Goal: Information Seeking & Learning: Find specific fact

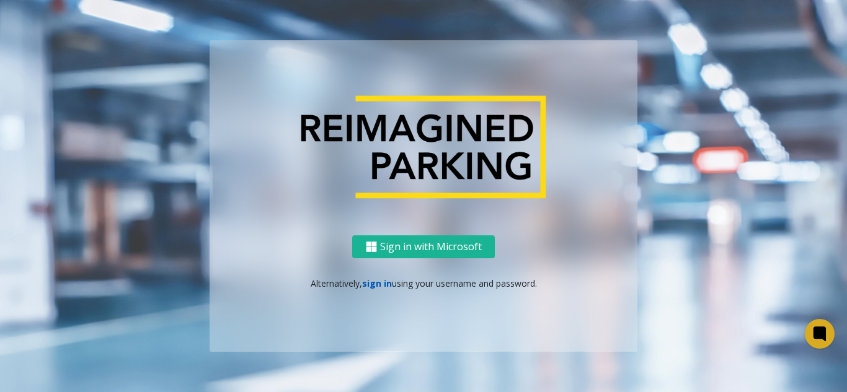
click at [371, 283] on link "sign in" at bounding box center [377, 284] width 30 height 12
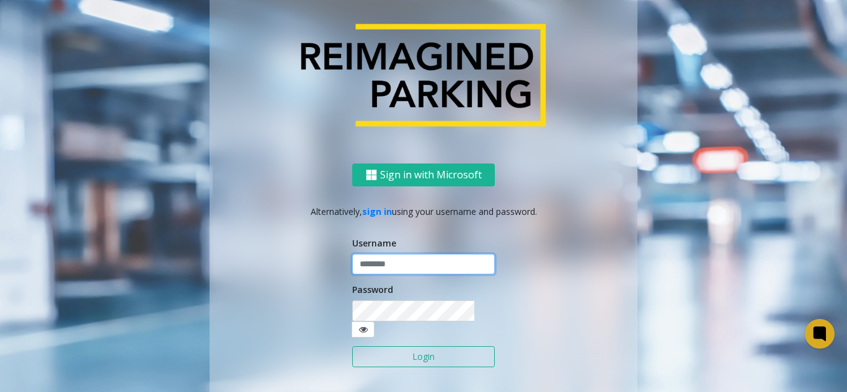
click at [402, 275] on input "text" at bounding box center [423, 264] width 143 height 21
type input "**********"
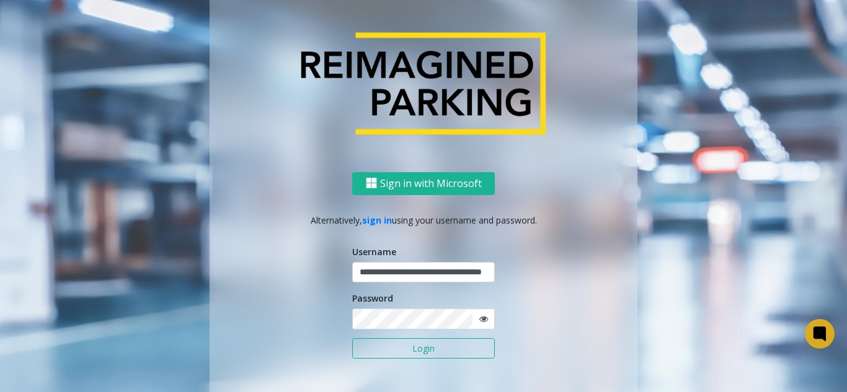
click at [404, 350] on button "Login" at bounding box center [423, 348] width 143 height 21
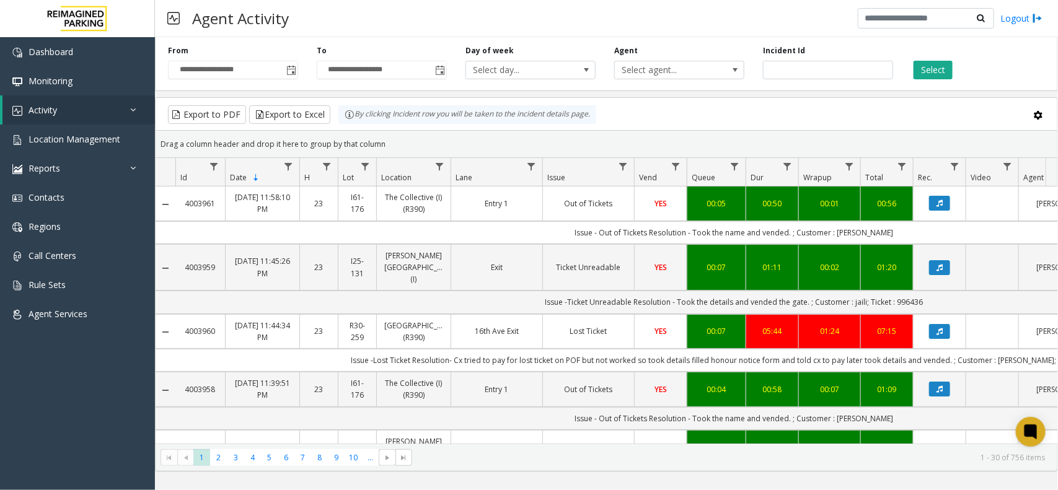
scroll to position [0, 205]
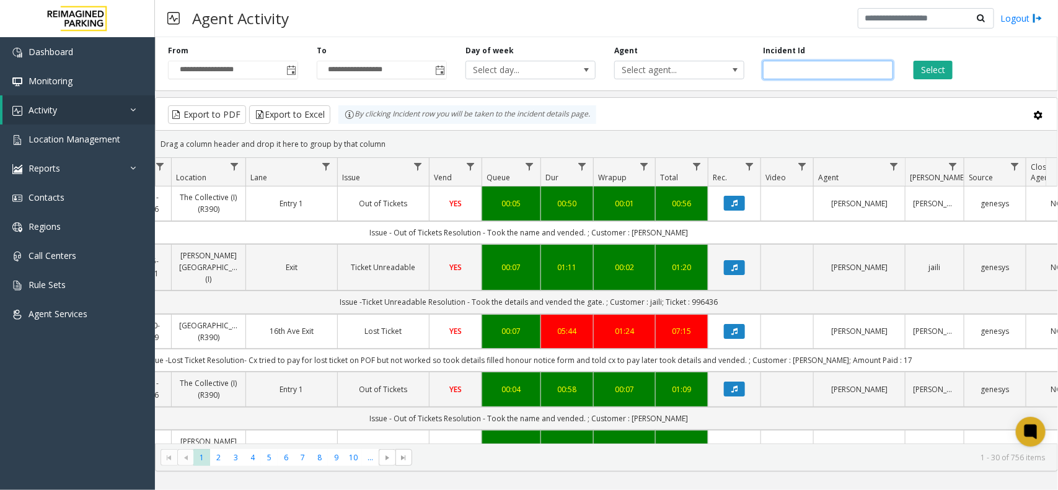
click at [798, 74] on input "number" at bounding box center [828, 70] width 130 height 19
paste input "*******"
type input "*******"
click at [939, 73] on button "Select" at bounding box center [933, 70] width 39 height 19
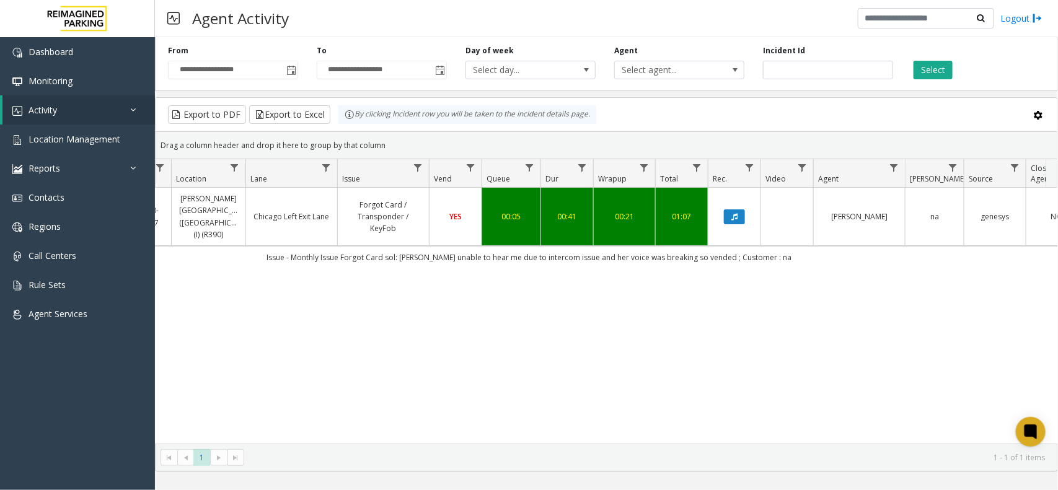
click at [782, 246] on td "Issue - Monthly Issue Forgot Card sol: parker unable to hear me due to intercom…" at bounding box center [529, 257] width 1118 height 22
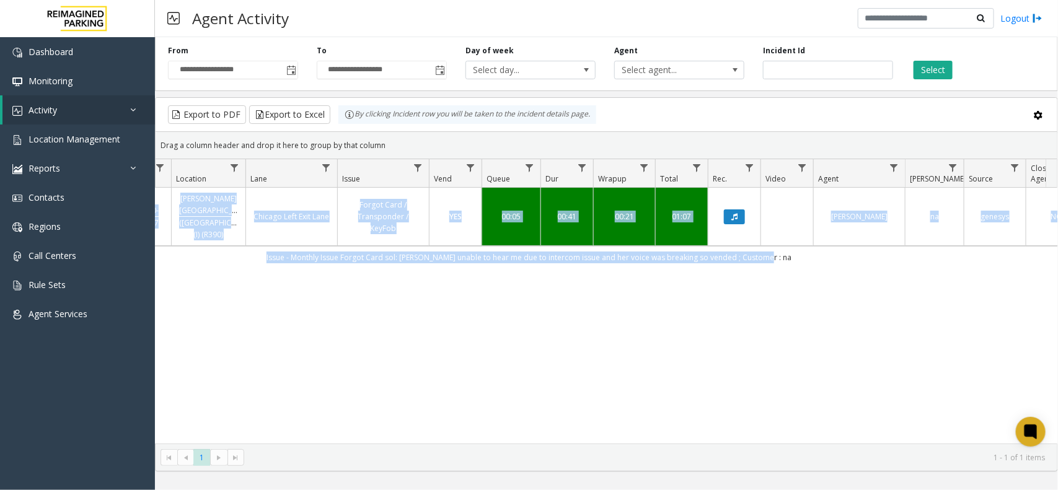
drag, startPoint x: 784, startPoint y: 242, endPoint x: 276, endPoint y: 280, distance: 509.7
click at [276, 280] on div "4064722 Aug 27, 2025 01:21:44 AM 1 I20-177 Abbott Hospital (Main Hospital) (I) …" at bounding box center [607, 316] width 902 height 256
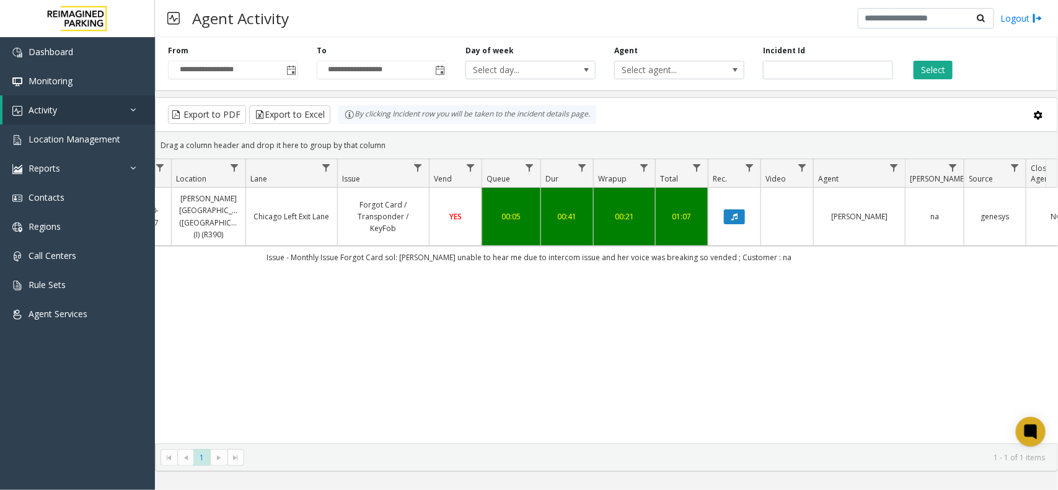
click at [546, 283] on div "4064722 Aug 27, 2025 01:21:44 AM 1 I20-177 Abbott Hospital (Main Hospital) (I) …" at bounding box center [607, 316] width 902 height 256
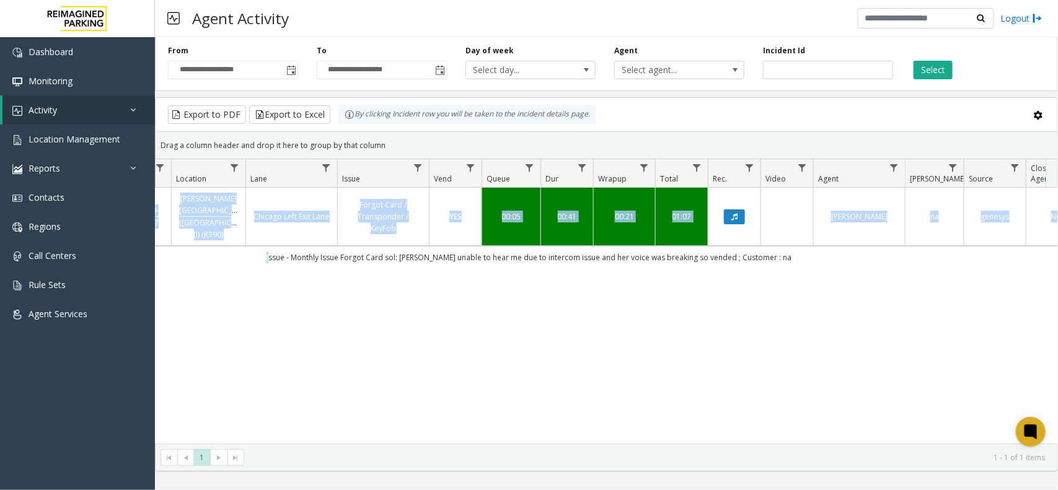
drag, startPoint x: 277, startPoint y: 242, endPoint x: 745, endPoint y: 264, distance: 468.5
click at [745, 264] on div "4064722 Aug 27, 2025 01:21:44 AM 1 I20-177 Abbott Hospital (Main Hospital) (I) …" at bounding box center [607, 316] width 902 height 256
click at [527, 278] on div "4064722 Aug 27, 2025 01:21:44 AM 1 I20-177 Abbott Hospital (Main Hospital) (I) …" at bounding box center [607, 316] width 902 height 256
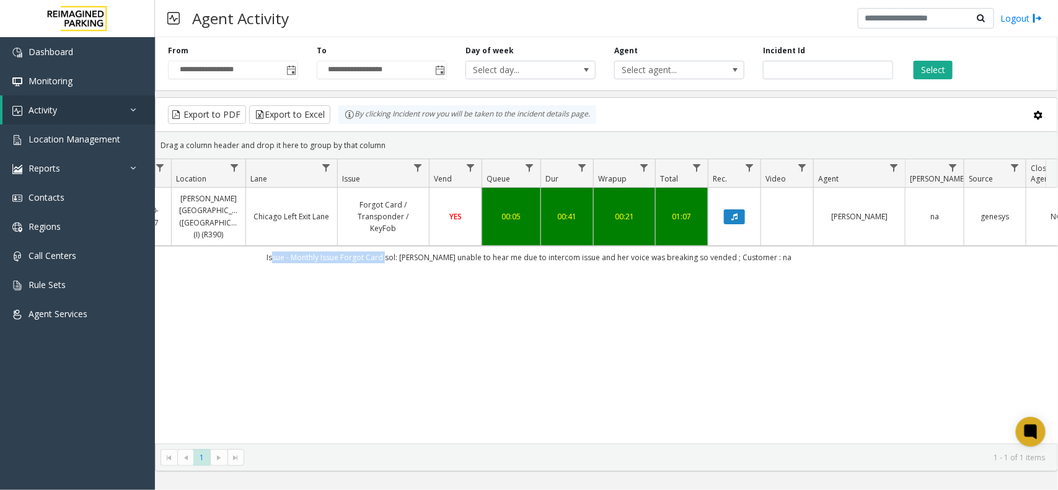
drag, startPoint x: 401, startPoint y: 245, endPoint x: 289, endPoint y: 246, distance: 112.2
click at [289, 246] on td "Issue - Monthly Issue Forgot Card sol: parker unable to hear me due to intercom…" at bounding box center [529, 257] width 1118 height 22
click at [356, 272] on div "4064722 Aug 27, 2025 01:21:44 AM 1 I20-177 Abbott Hospital (Main Hospital) (I) …" at bounding box center [607, 316] width 902 height 256
drag, startPoint x: 286, startPoint y: 243, endPoint x: 405, endPoint y: 253, distance: 119.4
click at [405, 253] on td "Issue - Monthly Issue Forgot Card sol: parker unable to hear me due to intercom…" at bounding box center [529, 257] width 1118 height 22
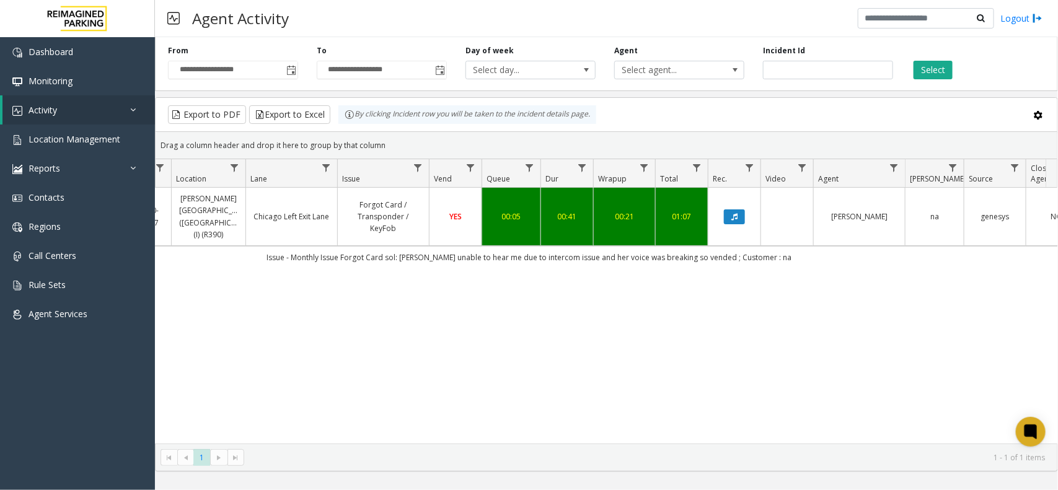
click at [369, 274] on div "4064722 Aug 27, 2025 01:21:44 AM 1 I20-177 Abbott Hospital (Main Hospital) (I) …" at bounding box center [607, 316] width 902 height 256
drag, startPoint x: 404, startPoint y: 249, endPoint x: 232, endPoint y: 255, distance: 171.2
click at [232, 255] on td "Issue - Monthly Issue Forgot Card sol: parker unable to hear me due to intercom…" at bounding box center [529, 257] width 1118 height 22
click at [348, 264] on div "4064722 Aug 27, 2025 01:21:44 AM 1 I20-177 Abbott Hospital (Main Hospital) (I) …" at bounding box center [607, 316] width 902 height 256
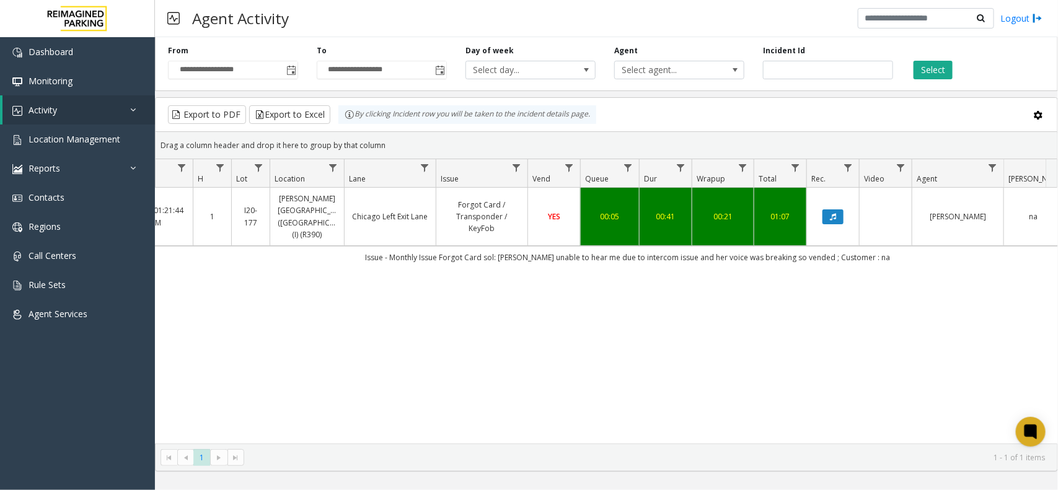
scroll to position [0, 105]
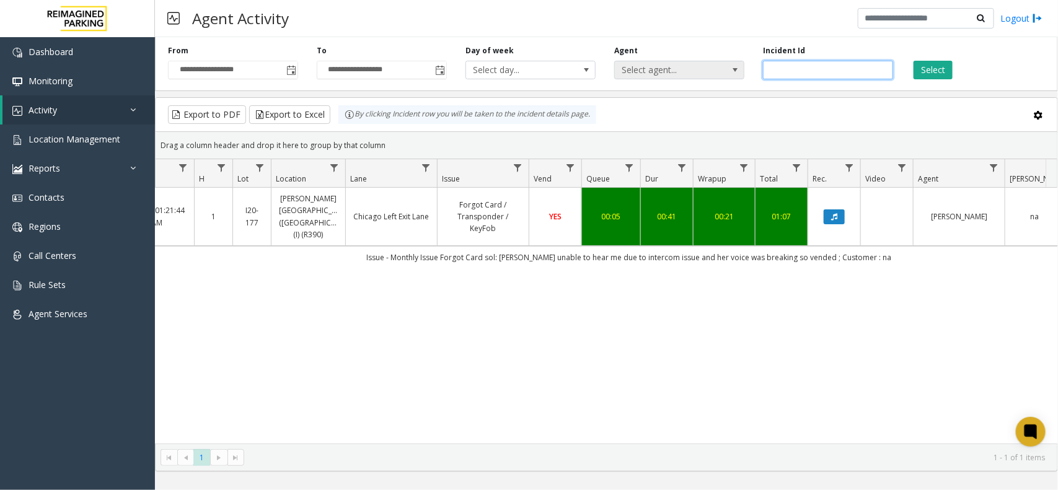
drag, startPoint x: 812, startPoint y: 64, endPoint x: 673, endPoint y: 63, distance: 139.5
click at [676, 63] on div "**********" at bounding box center [606, 61] width 903 height 59
click at [508, 340] on div "4064722 Aug 27, 2025 01:21:44 AM 1 I20-177 Abbott Hospital (Main Hospital) (I) …" at bounding box center [607, 316] width 902 height 256
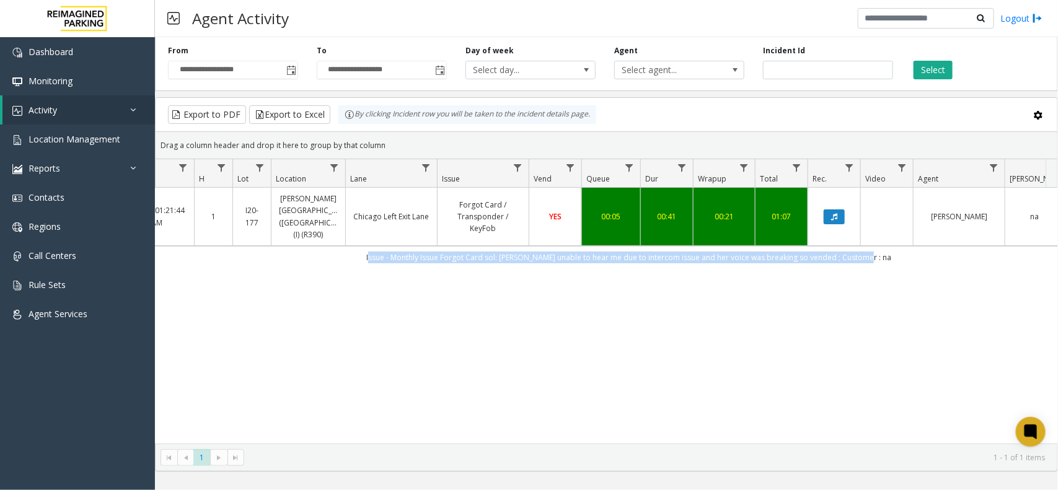
drag, startPoint x: 876, startPoint y: 246, endPoint x: 372, endPoint y: 256, distance: 504.1
click at [372, 256] on td "Issue - Monthly Issue Forgot Card sol: parker unable to hear me due to intercom…" at bounding box center [629, 257] width 1118 height 22
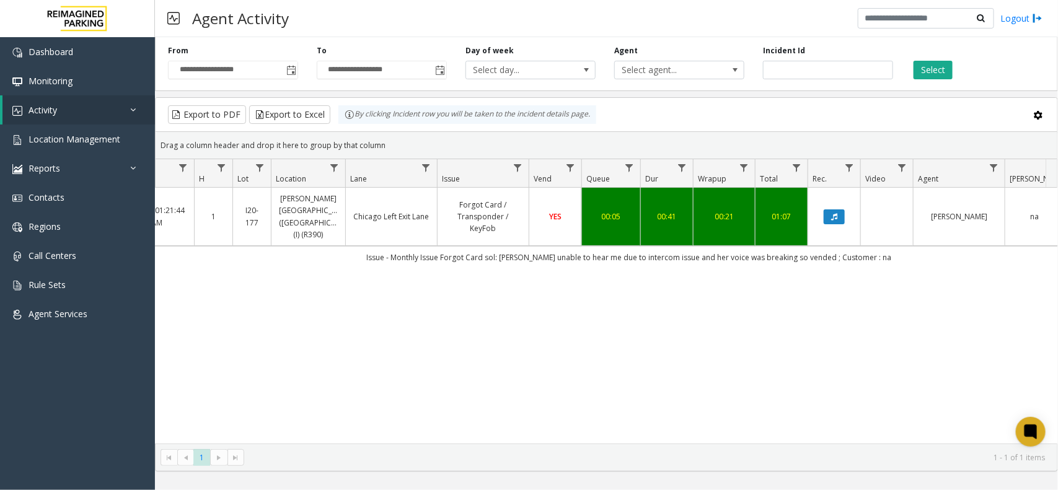
click at [674, 281] on div "4064722 Aug 27, 2025 01:21:44 AM 1 I20-177 Abbott Hospital (Main Hospital) (I) …" at bounding box center [607, 316] width 902 height 256
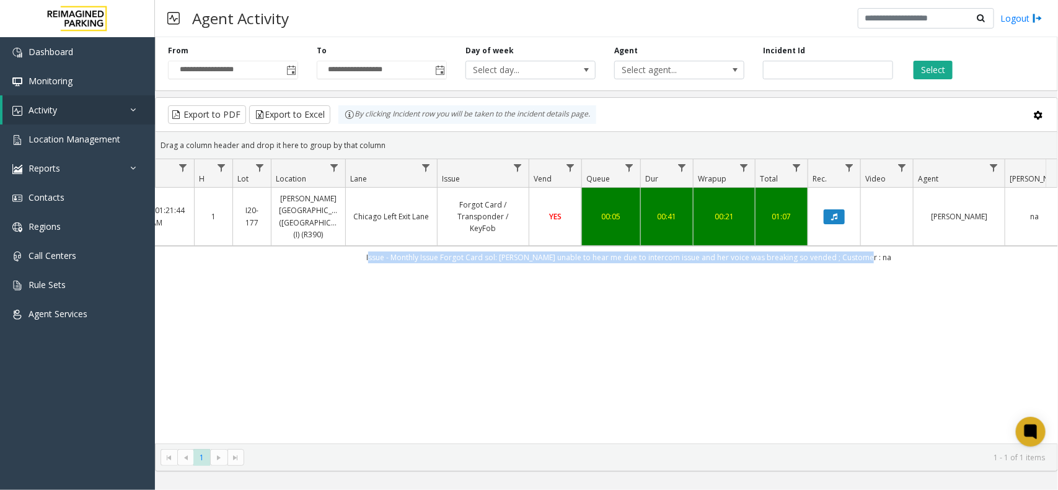
drag, startPoint x: 876, startPoint y: 250, endPoint x: 387, endPoint y: 242, distance: 488.6
click at [387, 246] on td "Issue - Monthly Issue Forgot Card sol: parker unable to hear me due to intercom…" at bounding box center [629, 257] width 1118 height 22
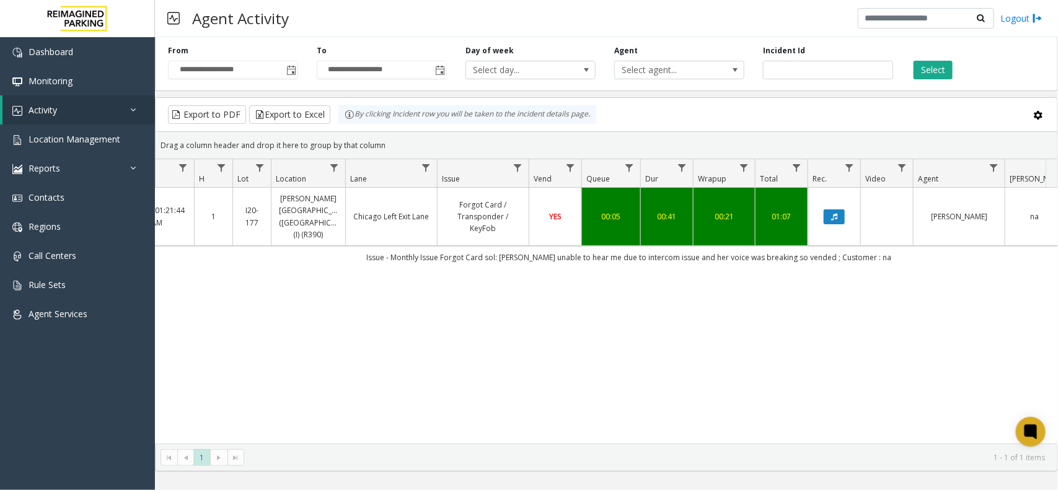
click at [690, 273] on div "4064722 Aug 27, 2025 01:21:44 AM 1 I20-177 Abbott Hospital (Main Hospital) (I) …" at bounding box center [607, 316] width 902 height 256
click at [944, 69] on button "Select" at bounding box center [933, 70] width 39 height 19
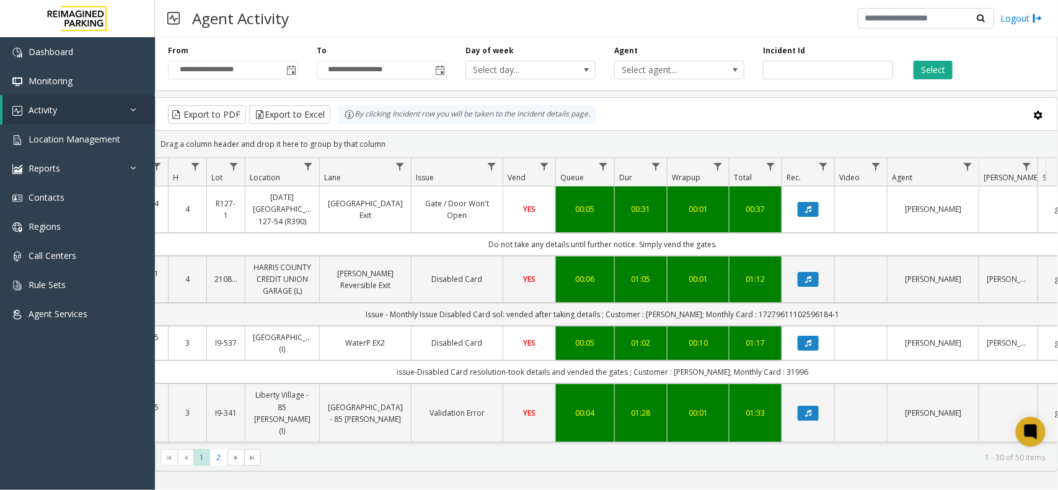
scroll to position [0, 131]
click at [935, 69] on button "Select" at bounding box center [933, 70] width 39 height 19
drag, startPoint x: 397, startPoint y: 146, endPoint x: 332, endPoint y: 113, distance: 72.6
click at [332, 113] on kendo-grid "Export to PDF Export to Excel By clicking Incident row you will be taken to the…" at bounding box center [606, 284] width 903 height 374
click at [392, 134] on div "Drag a column header and drop it here to group by that column" at bounding box center [607, 144] width 902 height 22
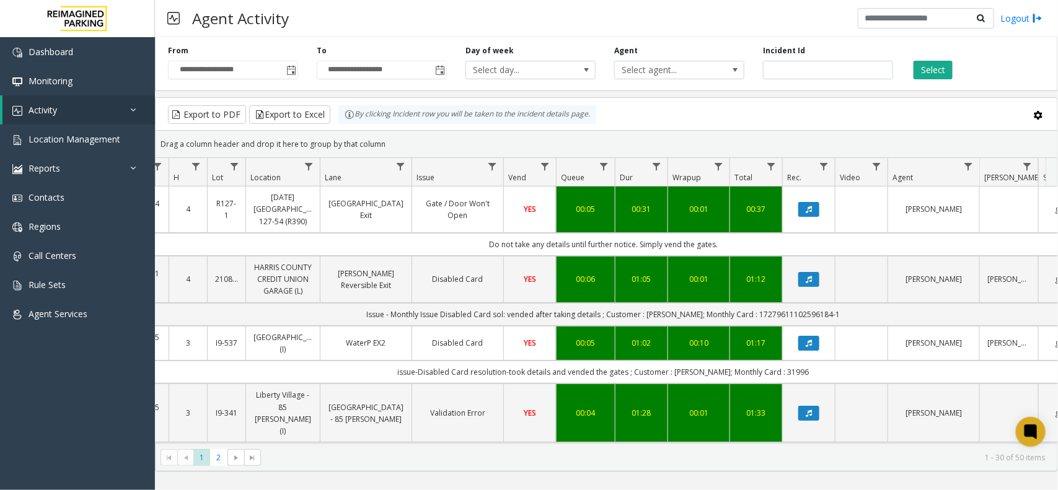
drag, startPoint x: 389, startPoint y: 143, endPoint x: 350, endPoint y: 129, distance: 41.0
click at [350, 129] on kendo-grid "Export to PDF Export to Excel By clicking Incident row you will be taken to the…" at bounding box center [606, 284] width 903 height 374
click at [380, 146] on div "Drag a column header and drop it here to group by that column" at bounding box center [607, 144] width 902 height 22
drag, startPoint x: 383, startPoint y: 146, endPoint x: 347, endPoint y: 118, distance: 45.1
click at [347, 118] on kendo-grid "Export to PDF Export to Excel By clicking Incident row you will be taken to the…" at bounding box center [606, 284] width 903 height 374
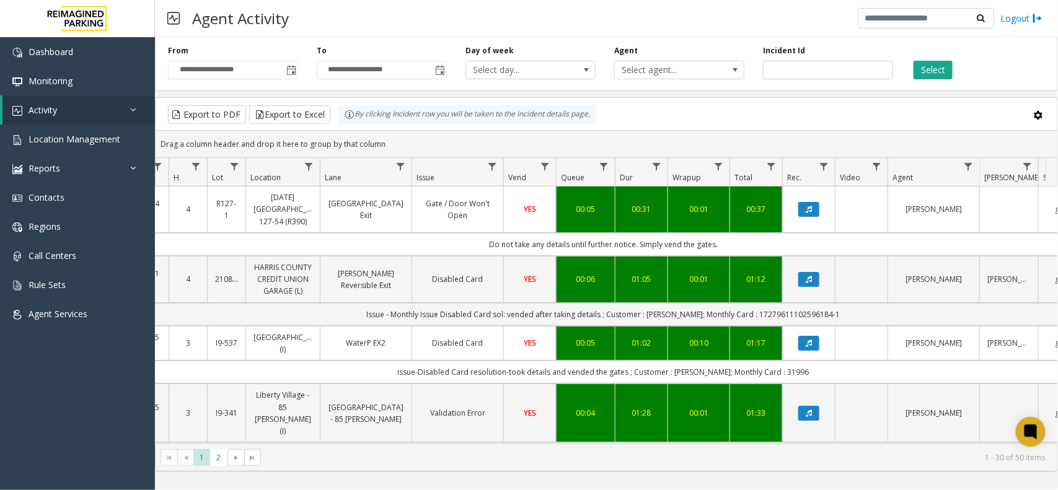
click at [387, 133] on div "Drag a column header and drop it here to group by that column" at bounding box center [607, 144] width 902 height 22
drag, startPoint x: 387, startPoint y: 137, endPoint x: 343, endPoint y: 115, distance: 49.6
click at [343, 115] on kendo-grid "Export to PDF Export to Excel By clicking Incident row you will be taken to the…" at bounding box center [606, 284] width 903 height 374
click at [382, 137] on div "Drag a column header and drop it here to group by that column" at bounding box center [607, 144] width 902 height 22
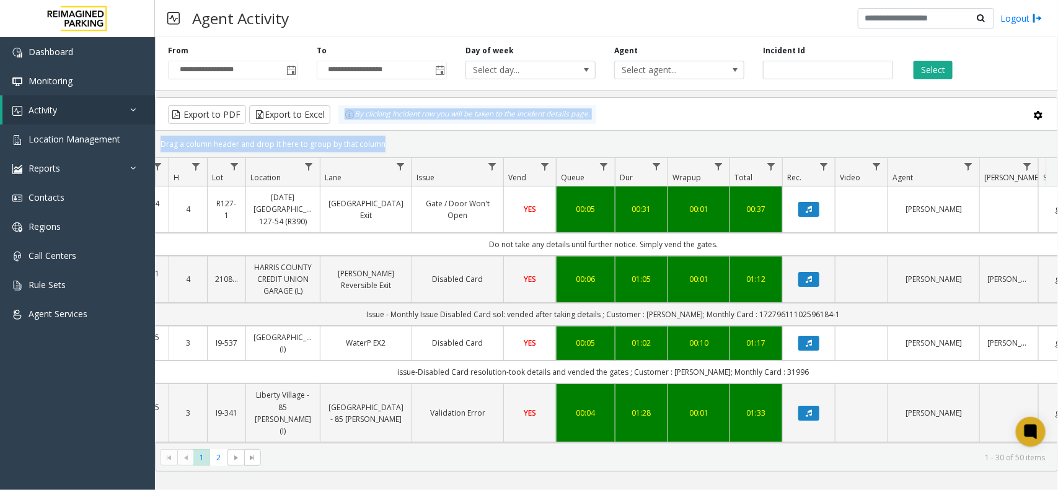
drag, startPoint x: 383, startPoint y: 138, endPoint x: 349, endPoint y: 120, distance: 38.5
click at [349, 120] on kendo-grid "Export to PDF Export to Excel By clicking Incident row you will be taken to the…" at bounding box center [606, 284] width 903 height 374
click at [382, 141] on div "Drag a column header and drop it here to group by that column" at bounding box center [607, 144] width 902 height 22
drag, startPoint x: 382, startPoint y: 141, endPoint x: 350, endPoint y: 124, distance: 36.1
click at [350, 124] on kendo-grid "Export to PDF Export to Excel By clicking Incident row you will be taken to the…" at bounding box center [606, 284] width 903 height 374
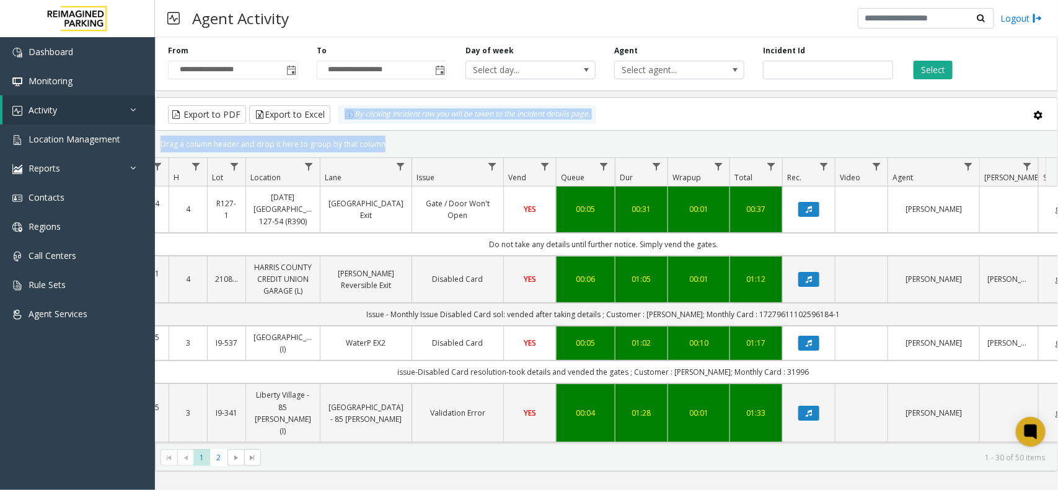
click at [389, 146] on div "Drag a column header and drop it here to group by that column" at bounding box center [607, 144] width 902 height 22
drag, startPoint x: 389, startPoint y: 146, endPoint x: 340, endPoint y: 118, distance: 56.9
click at [340, 118] on kendo-grid "Export to PDF Export to Excel By clicking Incident row you will be taken to the…" at bounding box center [606, 284] width 903 height 374
click at [379, 135] on div "Drag a column header and drop it here to group by that column" at bounding box center [607, 144] width 902 height 22
drag, startPoint x: 379, startPoint y: 143, endPoint x: 335, endPoint y: 117, distance: 50.6
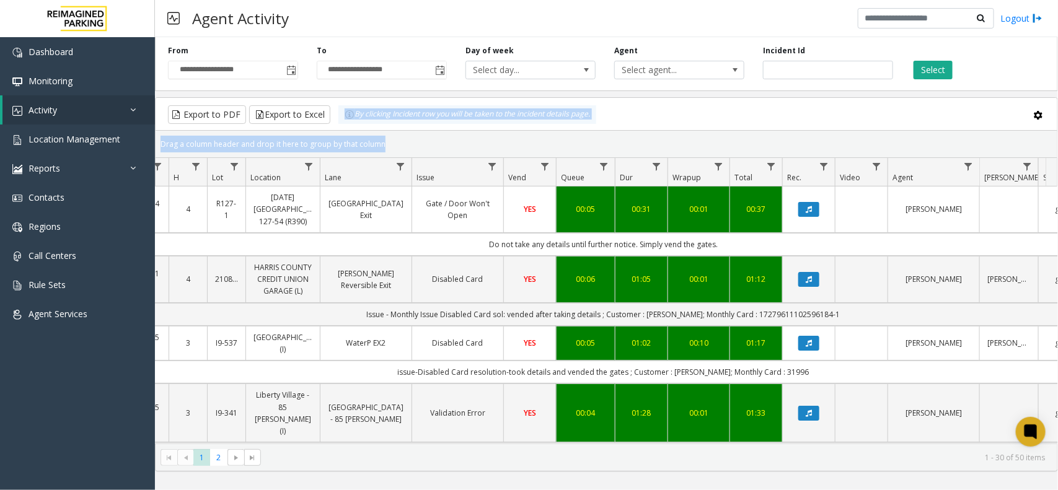
click at [335, 117] on kendo-grid "Export to PDF Export to Excel By clicking Incident row you will be taken to the…" at bounding box center [606, 284] width 903 height 374
click at [379, 143] on div "Drag a column header and drop it here to group by that column" at bounding box center [607, 144] width 902 height 22
drag, startPoint x: 386, startPoint y: 144, endPoint x: 339, endPoint y: 120, distance: 52.4
click at [339, 120] on kendo-grid "Export to PDF Export to Excel By clicking Incident row you will be taken to the…" at bounding box center [606, 284] width 903 height 374
click at [389, 144] on div "Drag a column header and drop it here to group by that column" at bounding box center [607, 144] width 902 height 22
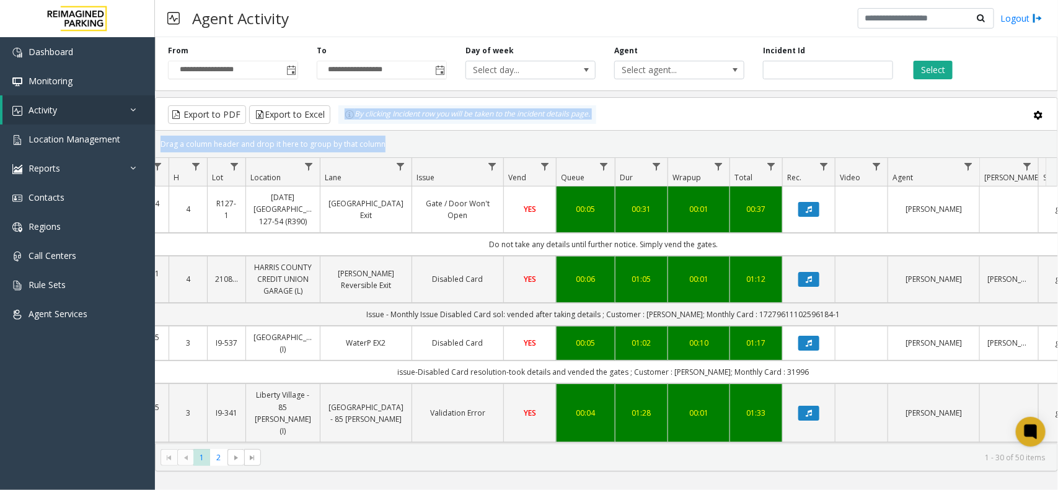
drag, startPoint x: 386, startPoint y: 146, endPoint x: 343, endPoint y: 124, distance: 48.0
click at [343, 124] on kendo-grid "Export to PDF Export to Excel By clicking Incident row you will be taken to the…" at bounding box center [606, 284] width 903 height 374
click at [382, 143] on div "Drag a column header and drop it here to group by that column" at bounding box center [607, 144] width 902 height 22
drag, startPoint x: 382, startPoint y: 143, endPoint x: 338, endPoint y: 121, distance: 49.3
click at [338, 121] on kendo-grid "Export to PDF Export to Excel By clicking Incident row you will be taken to the…" at bounding box center [606, 284] width 903 height 374
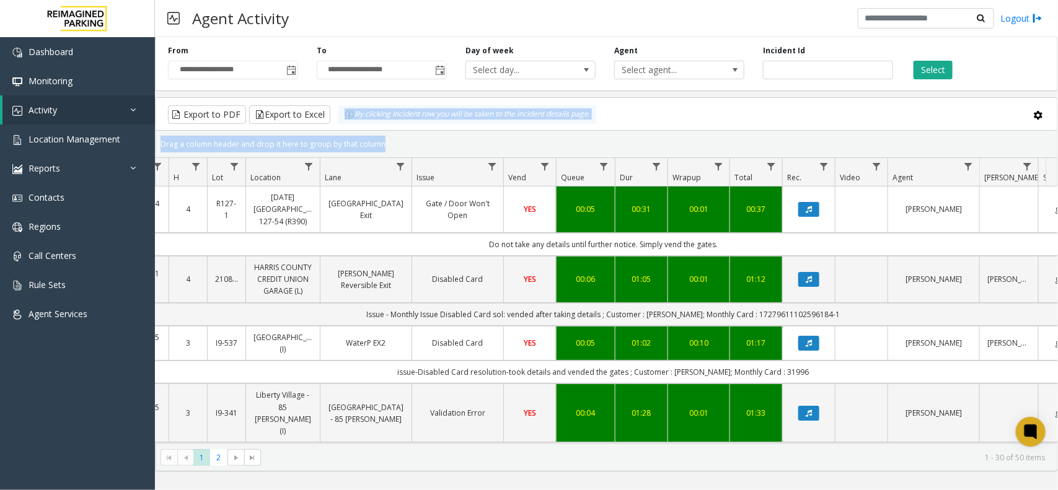
click at [382, 146] on div "Drag a column header and drop it here to group by that column" at bounding box center [607, 144] width 902 height 22
drag, startPoint x: 382, startPoint y: 146, endPoint x: 350, endPoint y: 128, distance: 36.1
click at [350, 128] on kendo-grid "Export to PDF Export to Excel By clicking Incident row you will be taken to the…" at bounding box center [606, 284] width 903 height 374
click at [382, 147] on div "Drag a column header and drop it here to group by that column" at bounding box center [607, 144] width 902 height 22
drag, startPoint x: 382, startPoint y: 147, endPoint x: 346, endPoint y: 122, distance: 43.7
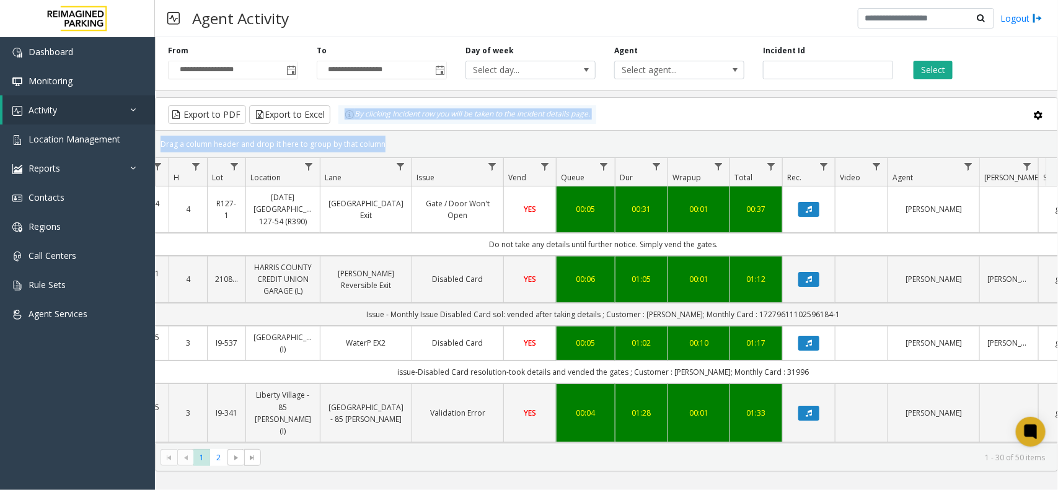
click at [346, 122] on kendo-grid "Export to PDF Export to Excel By clicking Incident row you will be taken to the…" at bounding box center [606, 284] width 903 height 374
click at [384, 148] on div "Drag a column header and drop it here to group by that column" at bounding box center [607, 144] width 902 height 22
drag, startPoint x: 384, startPoint y: 148, endPoint x: 334, endPoint y: 118, distance: 58.6
click at [334, 118] on kendo-grid "Export to PDF Export to Excel By clicking Incident row you will be taken to the…" at bounding box center [606, 284] width 903 height 374
click at [385, 150] on div "Drag a column header and drop it here to group by that column" at bounding box center [607, 144] width 902 height 22
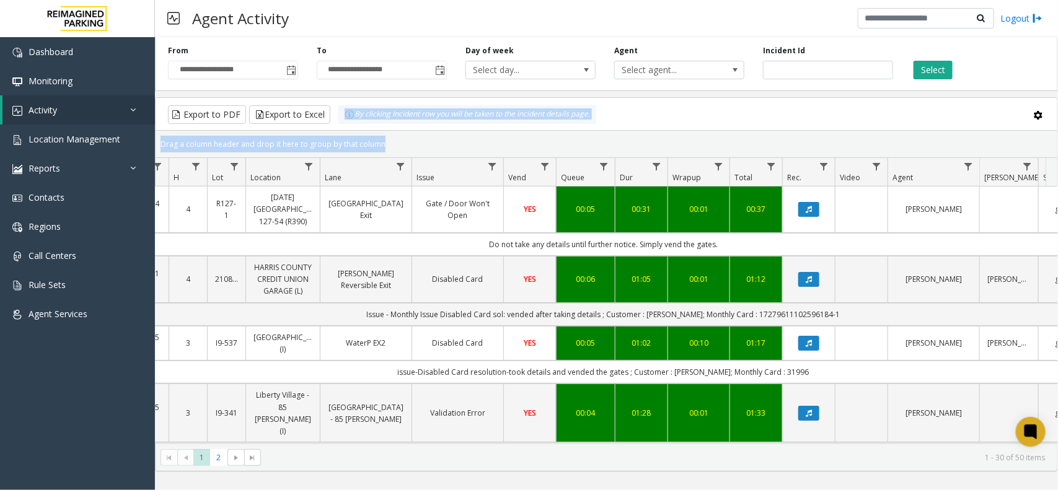
drag, startPoint x: 385, startPoint y: 150, endPoint x: 330, endPoint y: 122, distance: 61.6
click at [332, 122] on kendo-grid "Export to PDF Export to Excel By clicking Incident row you will be taken to the…" at bounding box center [606, 284] width 903 height 374
click at [420, 134] on div "Drag a column header and drop it here to group by that column" at bounding box center [607, 144] width 902 height 22
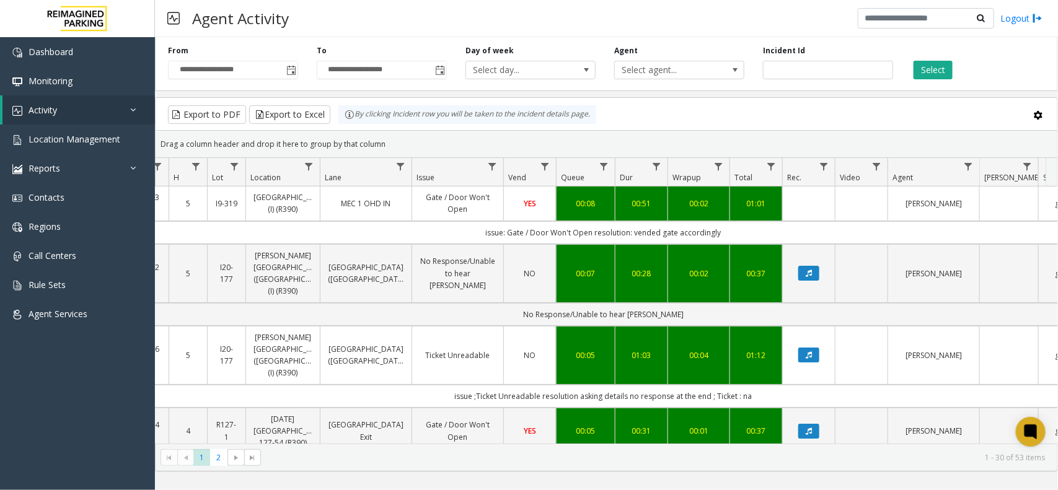
scroll to position [0, 135]
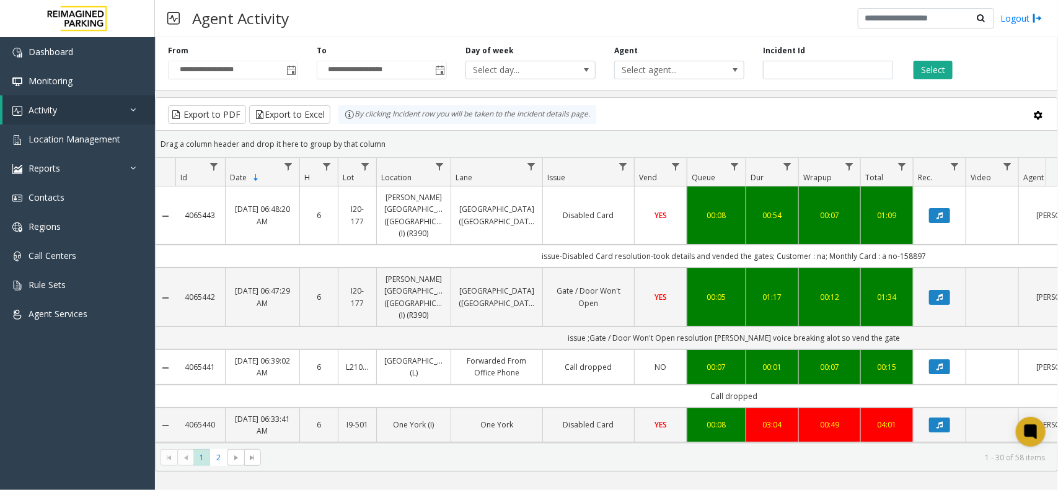
scroll to position [0, 135]
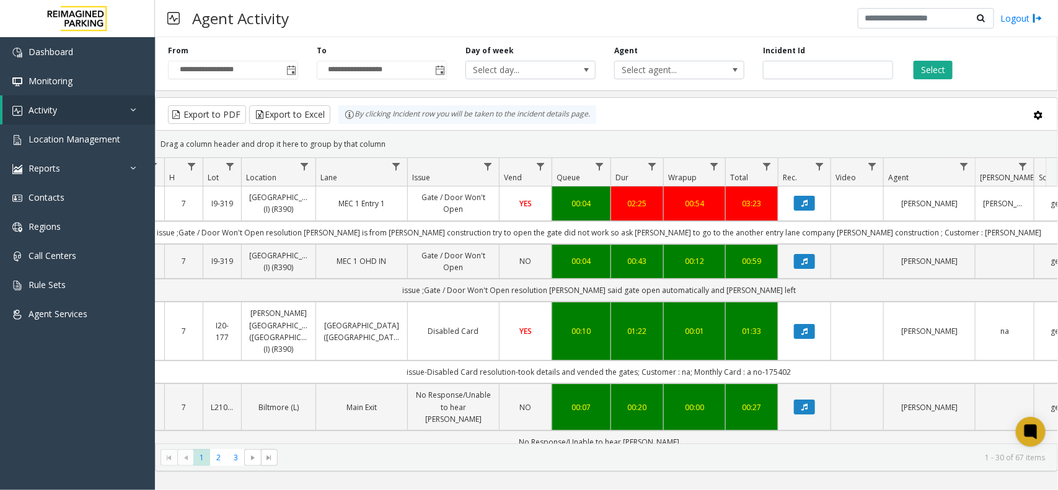
click at [785, 141] on div "Drag a column header and drop it here to group by that column" at bounding box center [607, 144] width 902 height 22
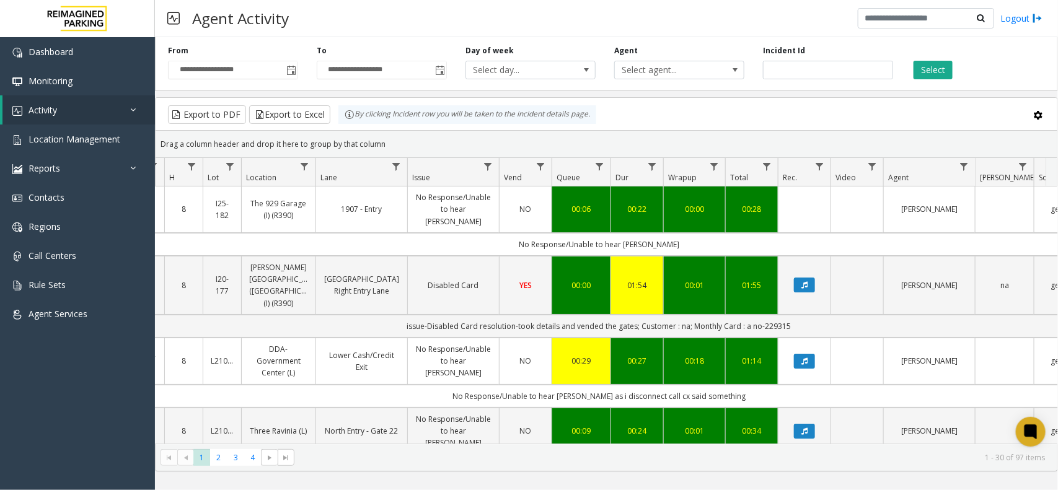
click at [720, 144] on div "Drag a column header and drop it here to group by that column" at bounding box center [607, 144] width 902 height 22
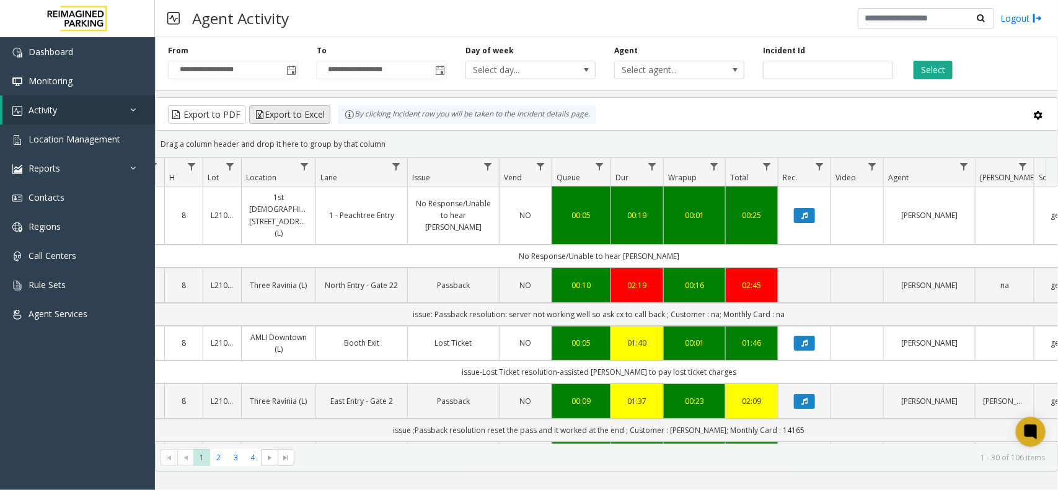
drag, startPoint x: 389, startPoint y: 146, endPoint x: 327, endPoint y: 115, distance: 69.9
click at [327, 115] on kendo-grid "Export to PDF Export to Excel By clicking Incident row you will be taken to the…" at bounding box center [606, 284] width 903 height 374
click at [382, 135] on div "Drag a column header and drop it here to group by that column" at bounding box center [607, 144] width 902 height 22
drag, startPoint x: 381, startPoint y: 143, endPoint x: 345, endPoint y: 122, distance: 42.5
click at [345, 122] on kendo-grid "Export to PDF Export to Excel By clicking Incident row you will be taken to the…" at bounding box center [606, 284] width 903 height 374
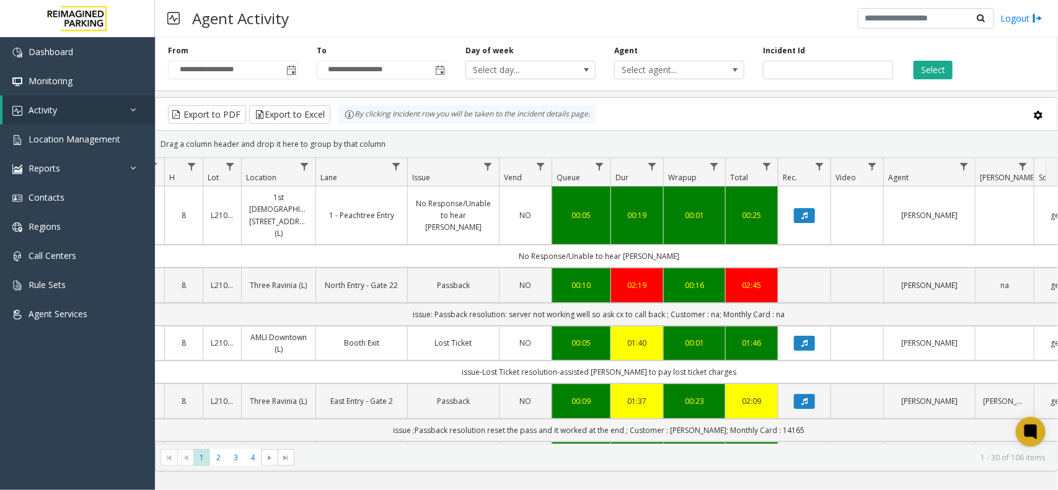
click at [386, 138] on div "Drag a column header and drop it here to group by that column" at bounding box center [607, 144] width 902 height 22
drag, startPoint x: 386, startPoint y: 143, endPoint x: 358, endPoint y: 127, distance: 31.4
click at [358, 127] on kendo-grid "Export to PDF Export to Excel By clicking Incident row you will be taken to the…" at bounding box center [606, 284] width 903 height 374
click at [392, 138] on div "Drag a column header and drop it here to group by that column" at bounding box center [607, 144] width 902 height 22
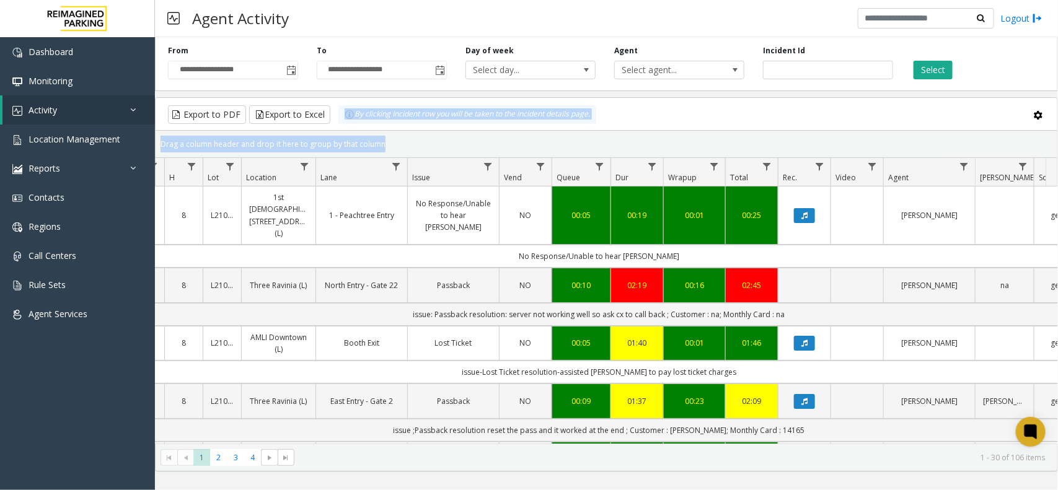
drag, startPoint x: 394, startPoint y: 139, endPoint x: 345, endPoint y: 123, distance: 51.2
click at [345, 123] on kendo-grid "Export to PDF Export to Excel By clicking Incident row you will be taken to the…" at bounding box center [606, 284] width 903 height 374
click at [386, 143] on div "Drag a column header and drop it here to group by that column" at bounding box center [607, 144] width 902 height 22
drag, startPoint x: 386, startPoint y: 143, endPoint x: 349, endPoint y: 126, distance: 40.2
click at [349, 126] on kendo-grid "Export to PDF Export to Excel By clicking Incident row you will be taken to the…" at bounding box center [606, 284] width 903 height 374
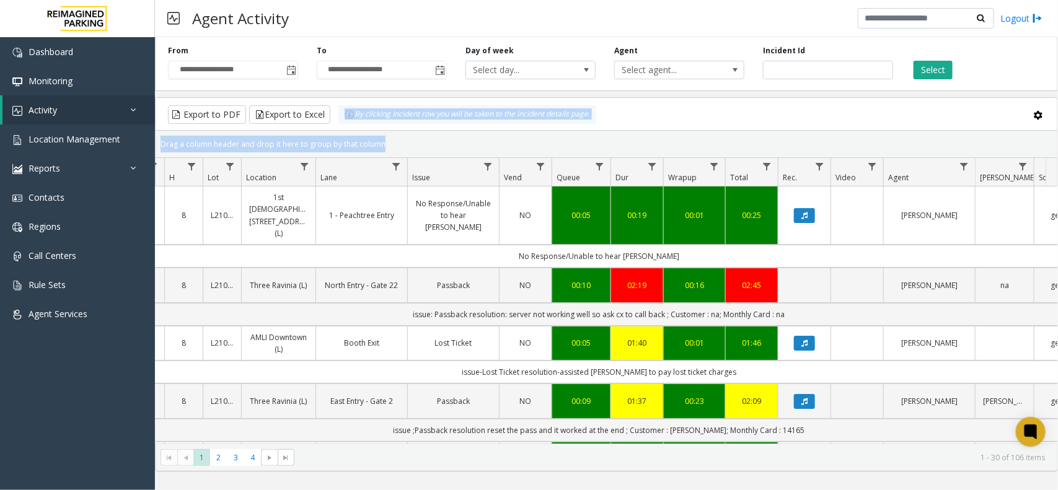
click at [389, 138] on div "Drag a column header and drop it here to group by that column" at bounding box center [607, 144] width 902 height 22
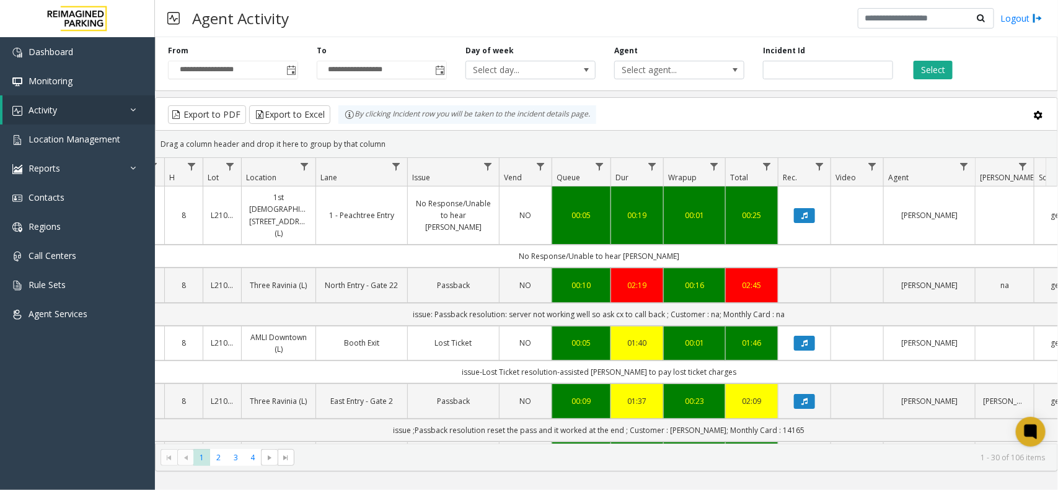
drag, startPoint x: 389, startPoint y: 141, endPoint x: 345, endPoint y: 122, distance: 48.3
click at [345, 122] on kendo-grid "Export to PDF Export to Excel By clicking Incident row you will be taken to the…" at bounding box center [606, 284] width 903 height 374
click at [378, 143] on div "Drag a column header and drop it here to group by that column" at bounding box center [607, 144] width 902 height 22
drag, startPoint x: 385, startPoint y: 143, endPoint x: 347, endPoint y: 124, distance: 42.4
click at [347, 124] on kendo-grid "Export to PDF Export to Excel By clicking Incident row you will be taken to the…" at bounding box center [606, 284] width 903 height 374
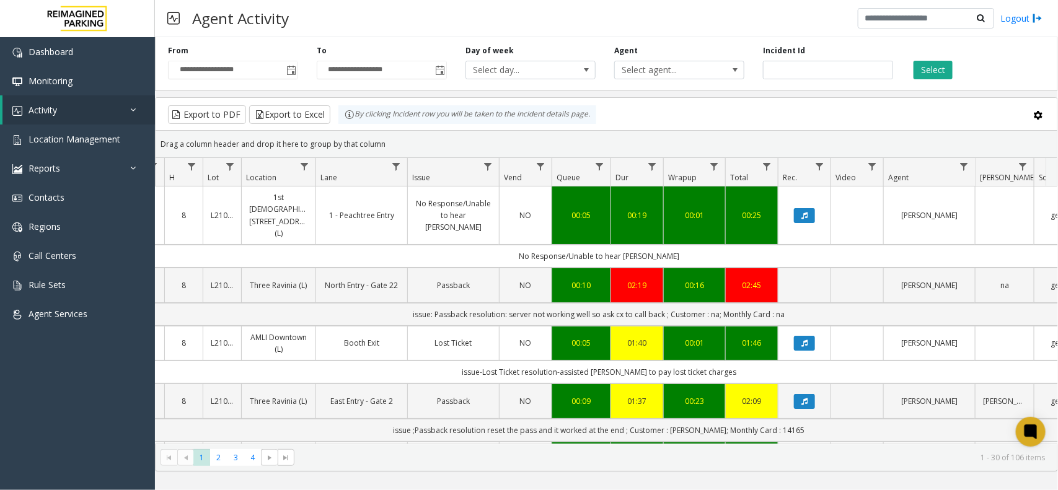
click at [378, 138] on div "Drag a column header and drop it here to group by that column" at bounding box center [607, 144] width 902 height 22
drag, startPoint x: 386, startPoint y: 143, endPoint x: 341, endPoint y: 121, distance: 50.5
click at [341, 121] on kendo-grid "Export to PDF Export to Excel By clicking Incident row you will be taken to the…" at bounding box center [606, 284] width 903 height 374
click at [388, 141] on div "Drag a column header and drop it here to group by that column" at bounding box center [607, 144] width 902 height 22
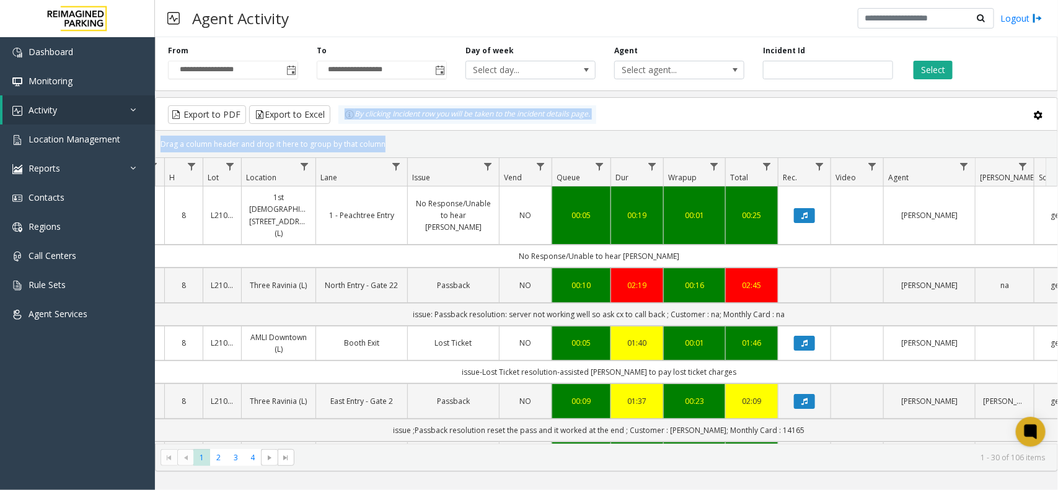
drag, startPoint x: 389, startPoint y: 141, endPoint x: 351, endPoint y: 128, distance: 39.4
click at [351, 128] on kendo-grid "Export to PDF Export to Excel By clicking Incident row you will be taken to the…" at bounding box center [606, 284] width 903 height 374
click at [391, 141] on div "Drag a column header and drop it here to group by that column" at bounding box center [607, 144] width 902 height 22
drag, startPoint x: 391, startPoint y: 141, endPoint x: 340, endPoint y: 127, distance: 53.4
click at [340, 127] on kendo-grid "Export to PDF Export to Excel By clicking Incident row you will be taken to the…" at bounding box center [606, 284] width 903 height 374
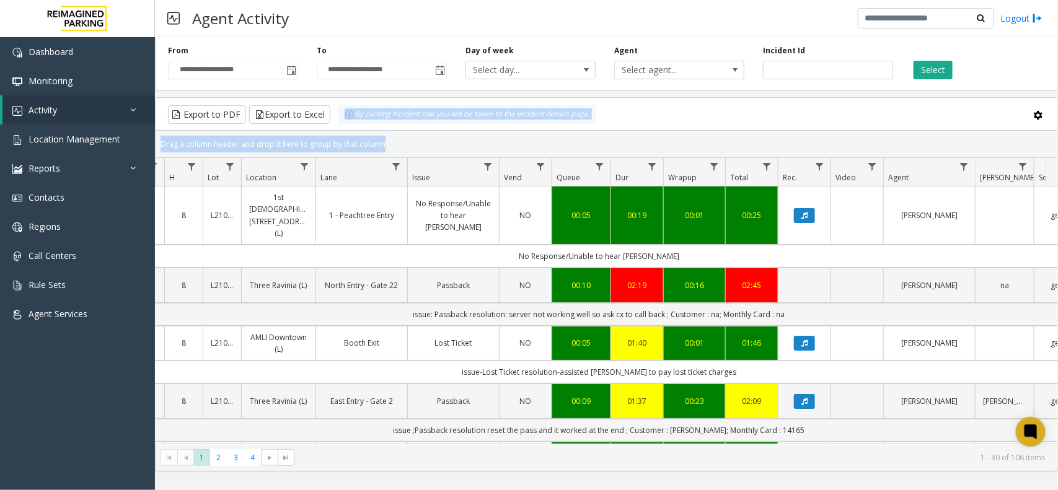
click at [395, 131] on kendo-grid-group-panel "Drag a column header and drop it here to group by that column" at bounding box center [607, 144] width 902 height 27
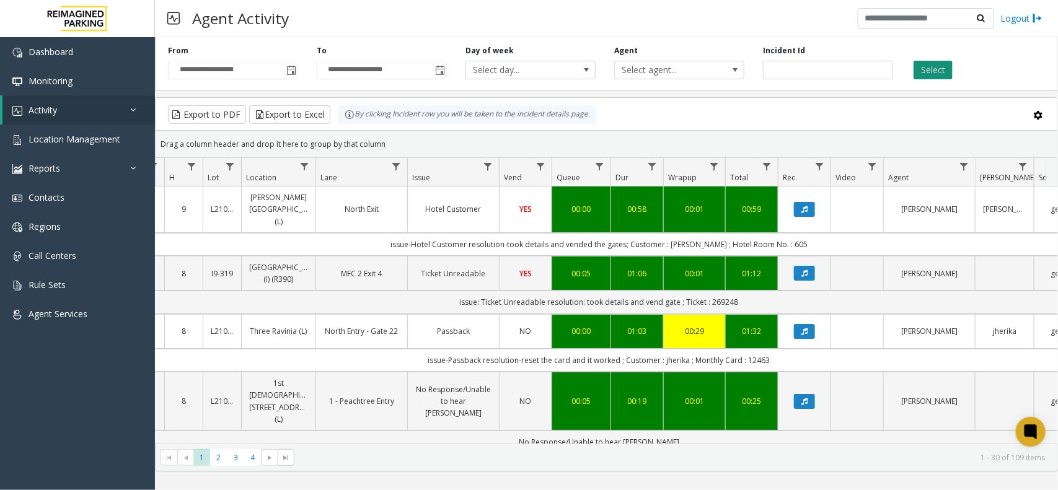
click at [950, 73] on button "Select" at bounding box center [933, 70] width 39 height 19
click at [936, 69] on button "Select" at bounding box center [933, 70] width 39 height 19
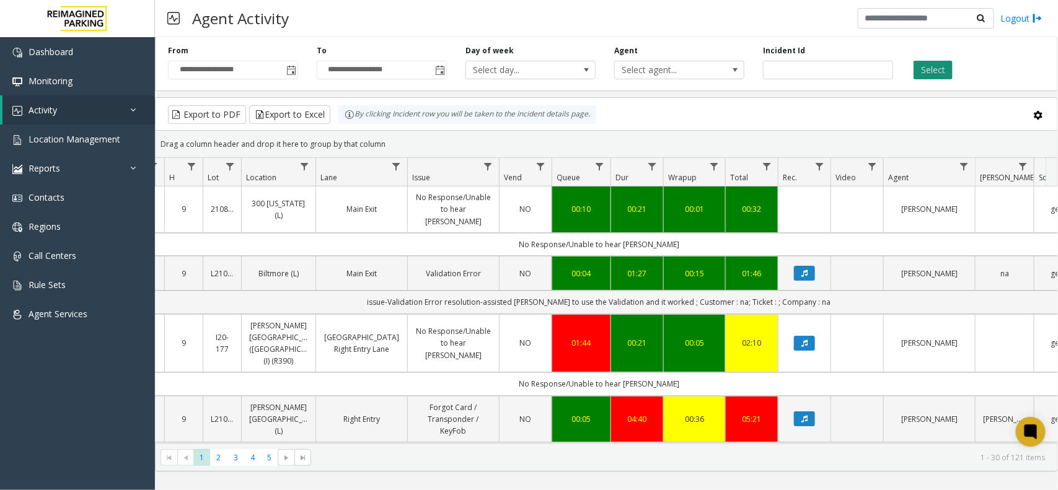
click at [927, 76] on button "Select" at bounding box center [933, 70] width 39 height 19
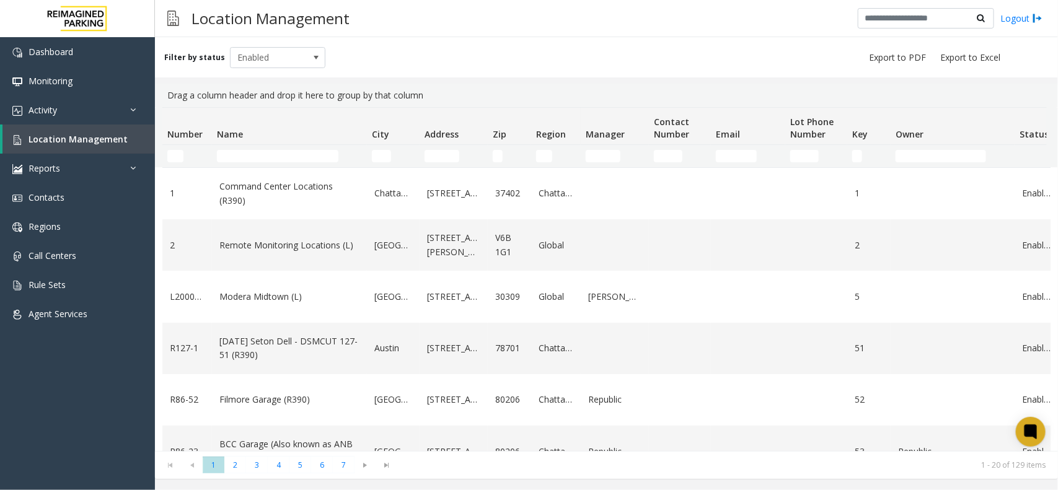
click at [800, 50] on div "Filter by status Enabled" at bounding box center [606, 57] width 903 height 40
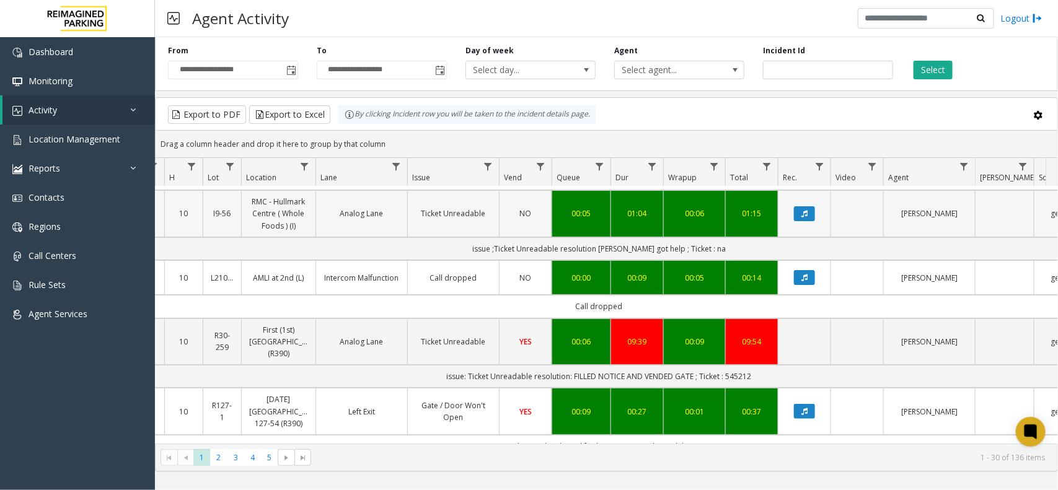
scroll to position [155, 135]
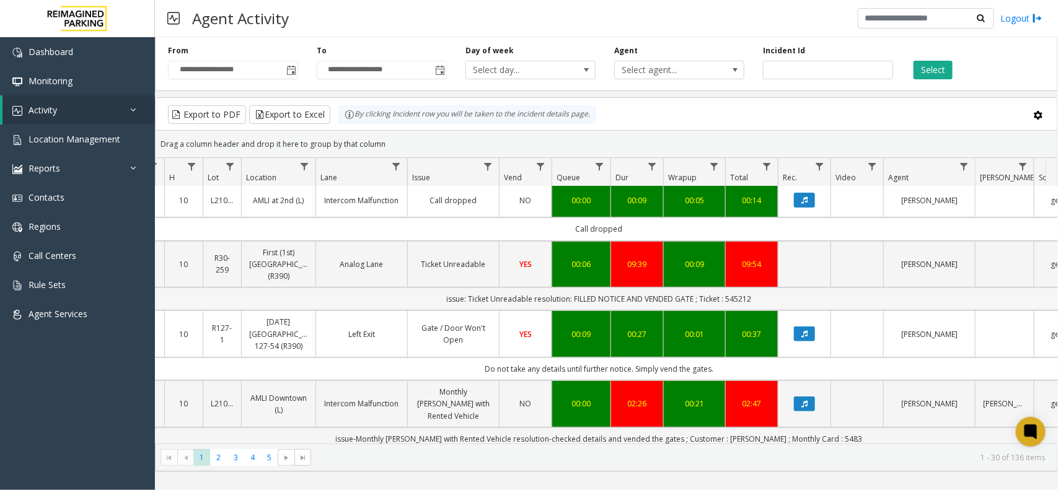
copy td "545212"
drag, startPoint x: 772, startPoint y: 288, endPoint x: 725, endPoint y: 289, distance: 46.5
click at [725, 289] on td "issue: Ticket Unreadable resolution: FILLED NOTICE AND VENDED GATE ; Ticket : 5…" at bounding box center [599, 299] width 1118 height 23
click at [758, 122] on div "Export to PDF Export to Excel By clicking Incident row you will be taken to the…" at bounding box center [606, 114] width 881 height 19
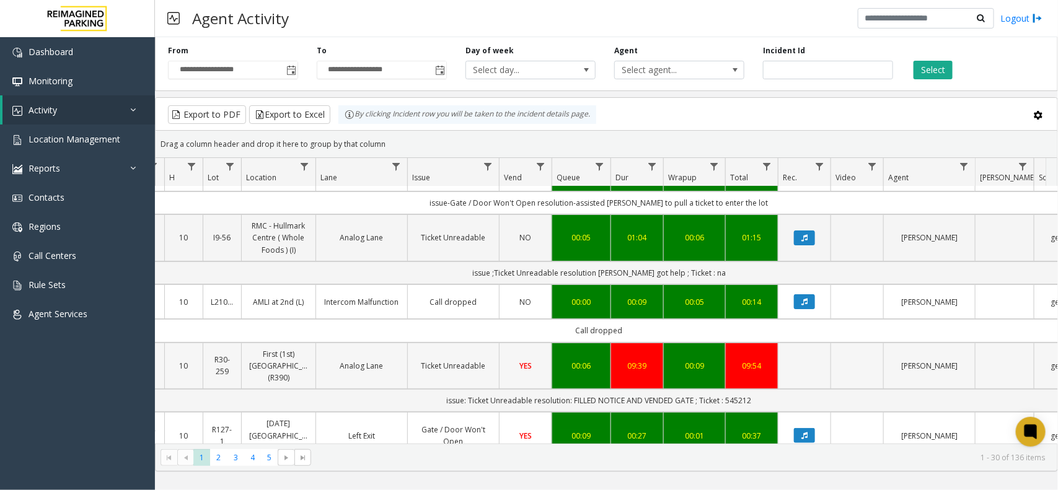
scroll to position [0, 135]
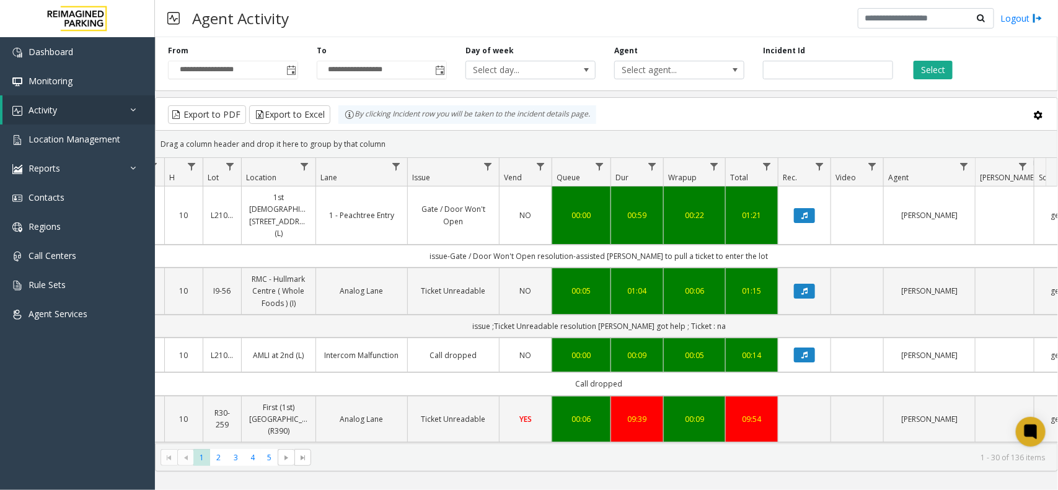
drag, startPoint x: 919, startPoint y: 50, endPoint x: 922, endPoint y: 60, distance: 10.6
click at [919, 50] on div "Select" at bounding box center [977, 62] width 149 height 34
click at [924, 60] on div "Select" at bounding box center [977, 62] width 149 height 34
click at [933, 66] on button "Select" at bounding box center [933, 70] width 39 height 19
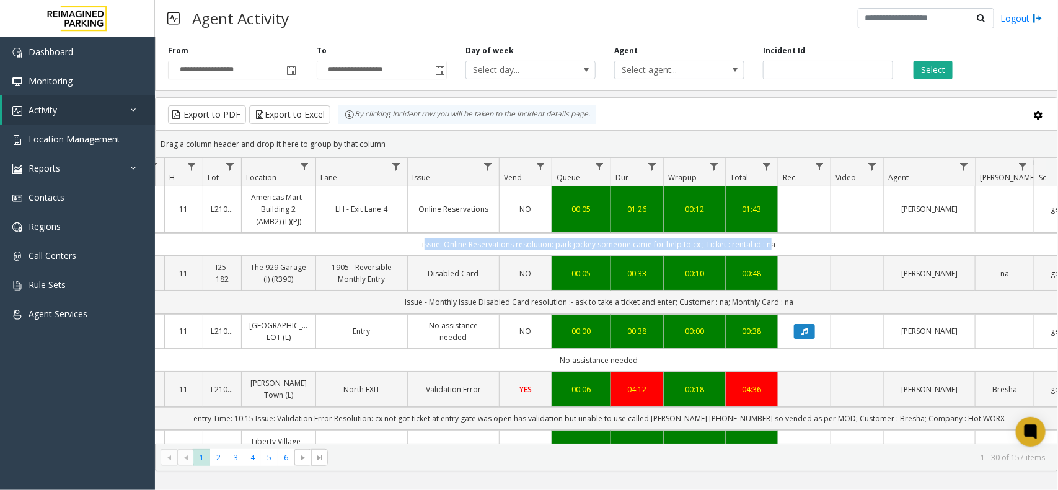
drag, startPoint x: 413, startPoint y: 239, endPoint x: 776, endPoint y: 236, distance: 362.7
click at [772, 237] on td "issue: Online Reservations resolution: park jockey someone came for help to cx …" at bounding box center [599, 244] width 1118 height 23
click at [807, 240] on td "issue: Online Reservations resolution: park jockey someone came for help to cx …" at bounding box center [599, 244] width 1118 height 23
drag, startPoint x: 382, startPoint y: 141, endPoint x: 352, endPoint y: 126, distance: 33.8
click at [352, 126] on kendo-grid "Export to PDF Export to Excel By clicking Incident row you will be taken to the…" at bounding box center [606, 284] width 903 height 374
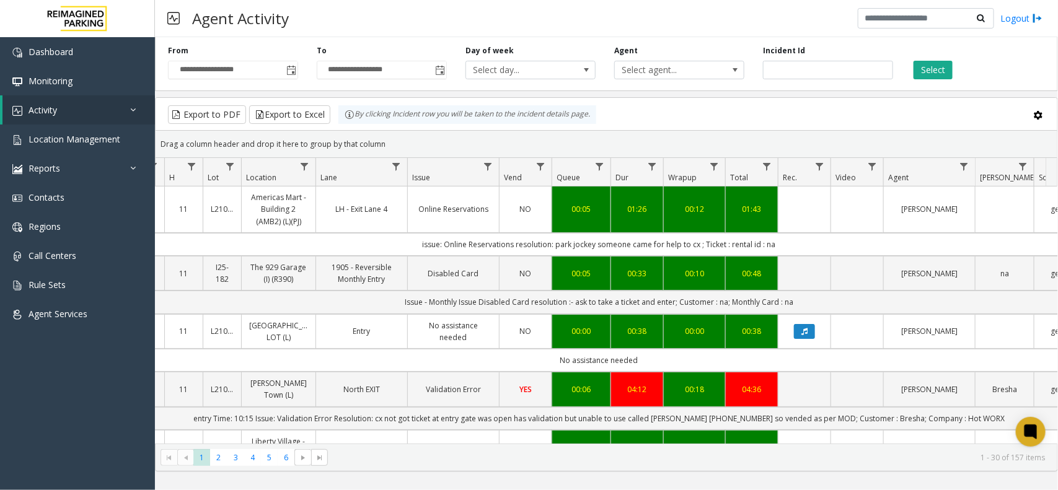
click at [384, 135] on div "Drag a column header and drop it here to group by that column" at bounding box center [607, 144] width 902 height 22
drag, startPoint x: 383, startPoint y: 143, endPoint x: 339, endPoint y: 119, distance: 49.9
click at [339, 119] on kendo-grid "Export to PDF Export to Excel By clicking Incident row you will be taken to the…" at bounding box center [606, 284] width 903 height 374
click at [395, 138] on div "Drag a column header and drop it here to group by that column" at bounding box center [607, 144] width 902 height 22
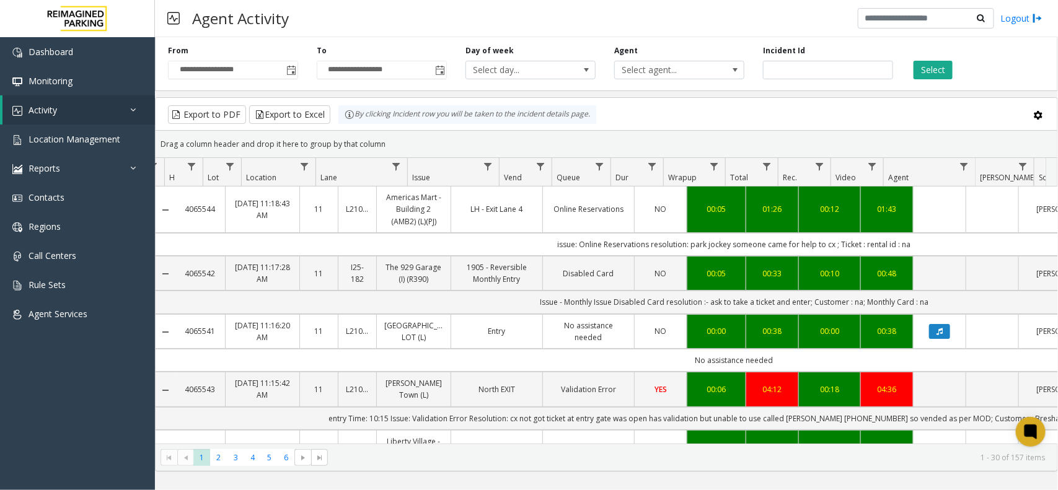
scroll to position [0, 135]
